Goal: Find specific page/section

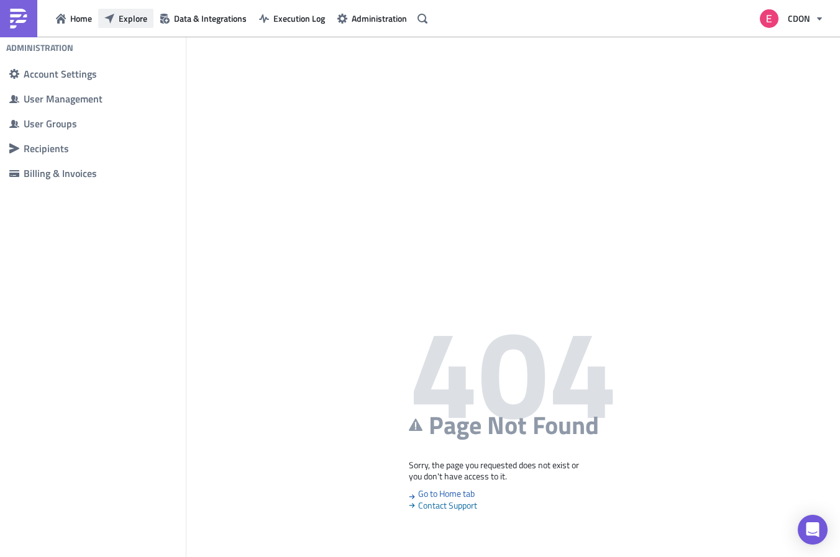
click at [129, 19] on span "Explore" at bounding box center [133, 18] width 29 height 13
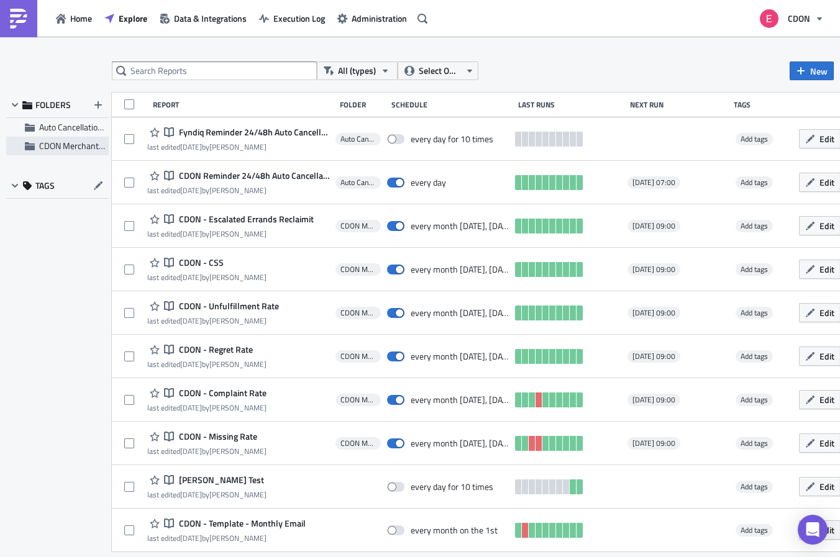
click at [59, 146] on span "CDON Merchant Communication" at bounding box center [98, 145] width 119 height 13
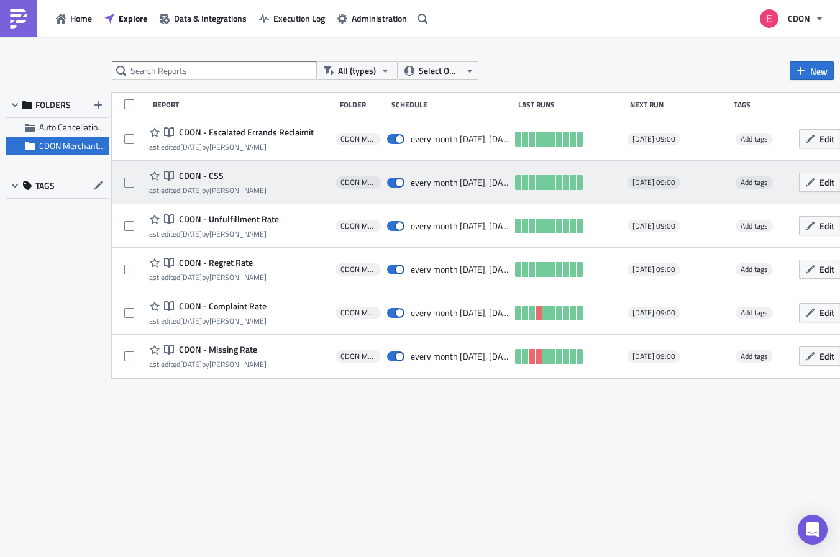
click at [188, 175] on span "CDON - CSS" at bounding box center [200, 175] width 48 height 11
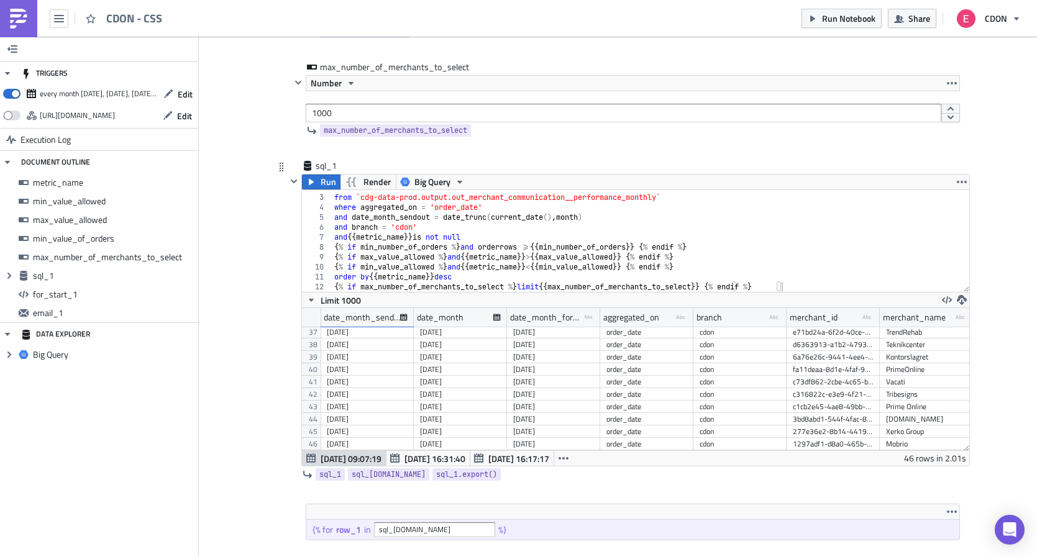
scroll to position [480, 0]
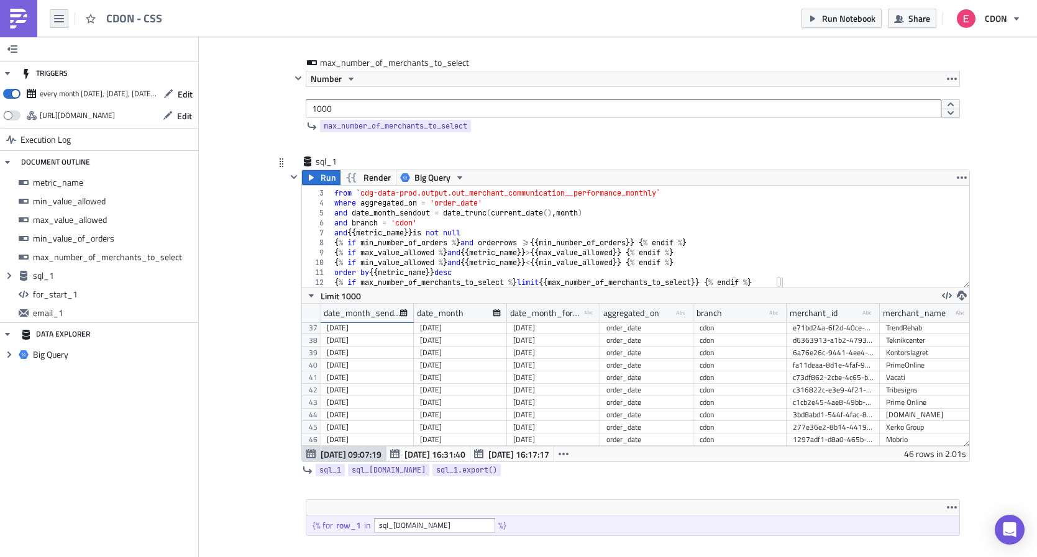
click at [59, 22] on icon "button" at bounding box center [59, 19] width 10 height 10
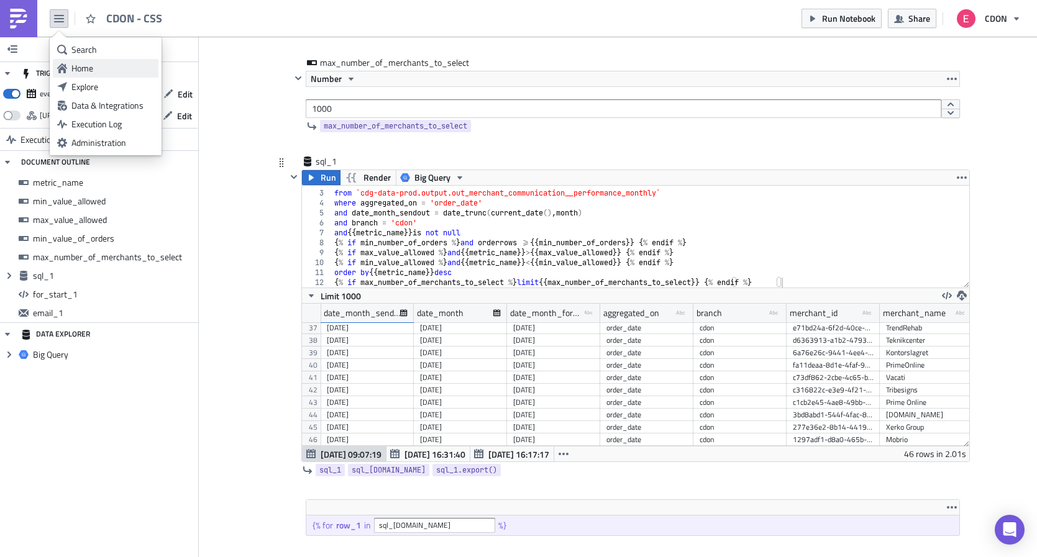
click at [107, 72] on div "Home" at bounding box center [112, 68] width 83 height 12
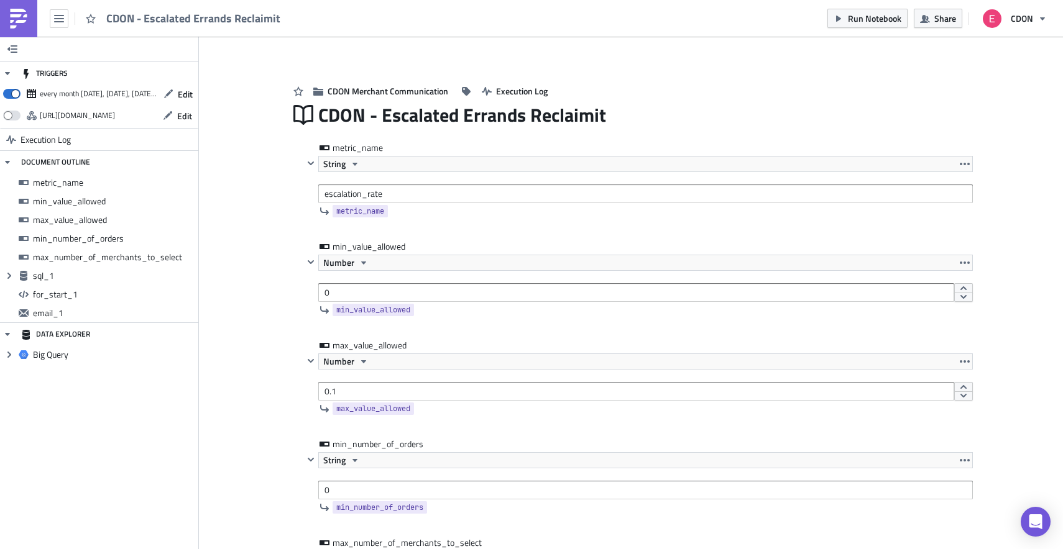
scroll to position [142, 667]
